Goal: Transaction & Acquisition: Purchase product/service

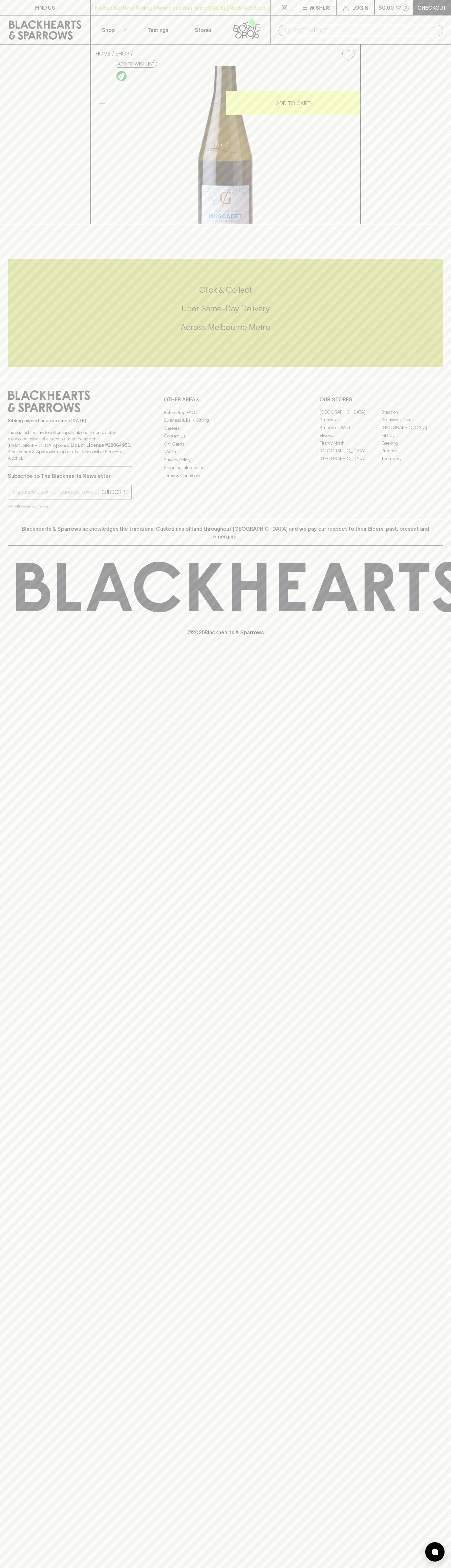
click at [113, 29] on p "Shop" at bounding box center [108, 30] width 13 height 7
click at [432, 969] on div at bounding box center [226, 784] width 451 height 1568
click at [274, 1567] on html "FIND US | No Bad Bottles | Sibling Owned and Run Since [DATE] | No Bad Bottles …" at bounding box center [226, 784] width 451 height 1568
click at [12, 1508] on div at bounding box center [226, 784] width 451 height 1568
